Goal: Transaction & Acquisition: Download file/media

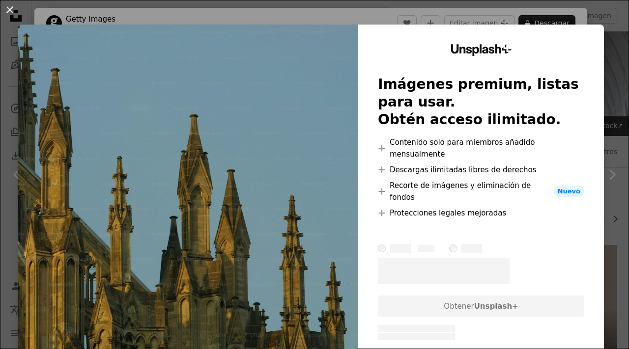
scroll to position [717, 0]
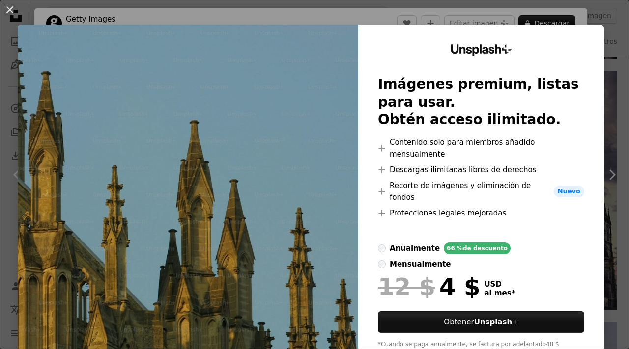
click at [604, 28] on div "Unsplash+ Imágenes premium, listas para usar. Obtén acceso ilimitado. A plus si…" at bounding box center [481, 205] width 246 height 360
click at [613, 12] on div "An X shape Unsplash+ Imágenes premium, listas para usar. Obtén acceso ilimitado…" at bounding box center [314, 174] width 629 height 349
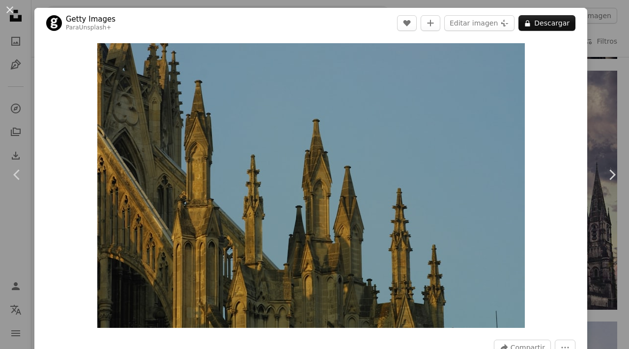
click at [613, 12] on div "An X shape Chevron left Chevron right Getty Images Para Unsplash+ A heart A plu…" at bounding box center [314, 174] width 629 height 349
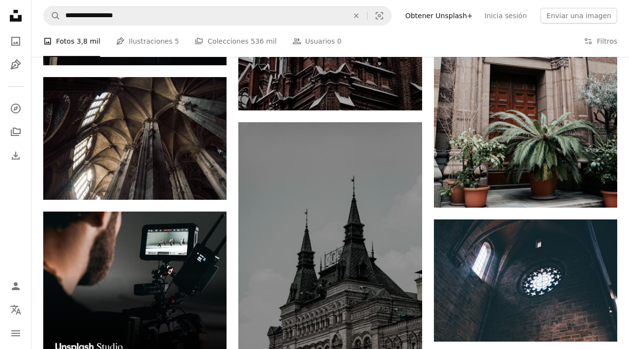
scroll to position [2788, 0]
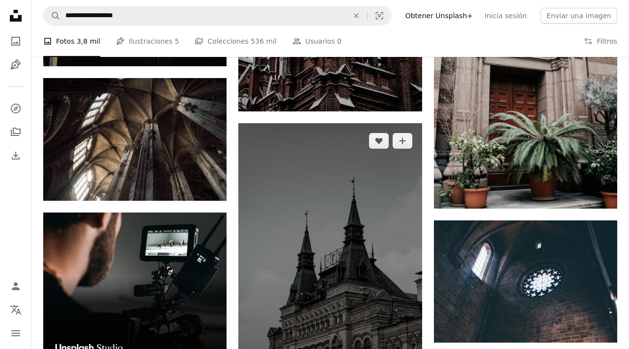
click at [312, 169] on img at bounding box center [329, 260] width 183 height 275
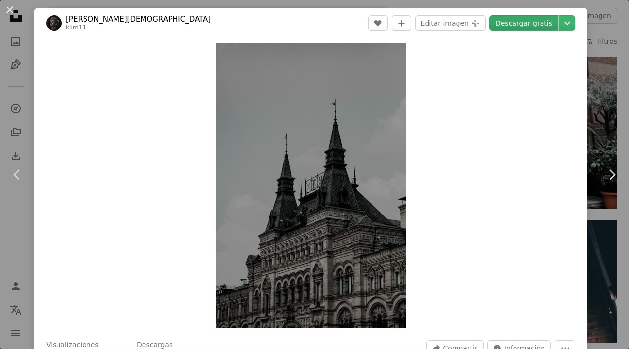
click at [538, 23] on link "Descargar gratis" at bounding box center [523, 23] width 69 height 16
